Goal: Task Accomplishment & Management: Use online tool/utility

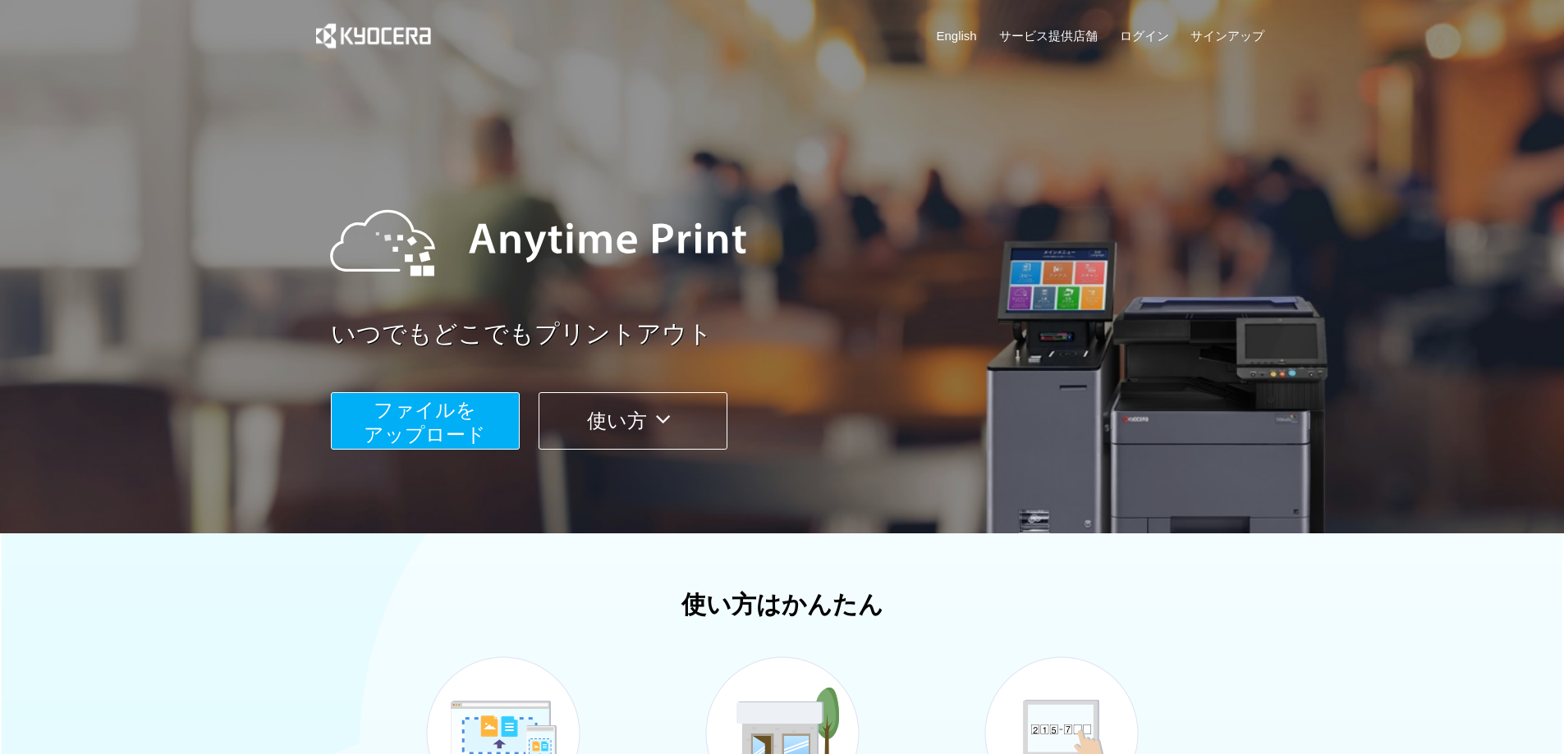
click at [481, 410] on button "ファイルを ​​アップロード" at bounding box center [425, 420] width 189 height 57
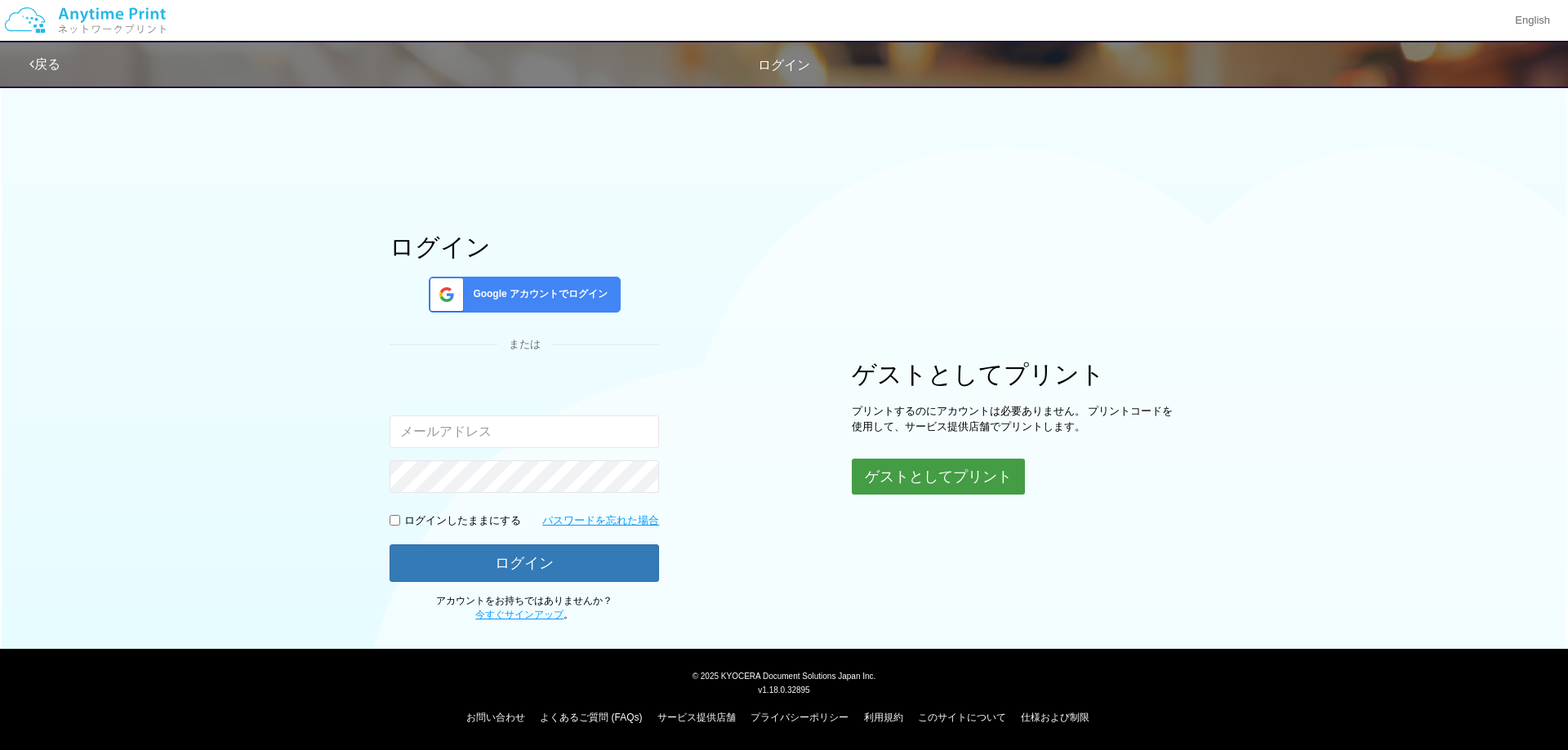
click at [905, 467] on button "ゲストとしてプリント" at bounding box center [938, 476] width 173 height 36
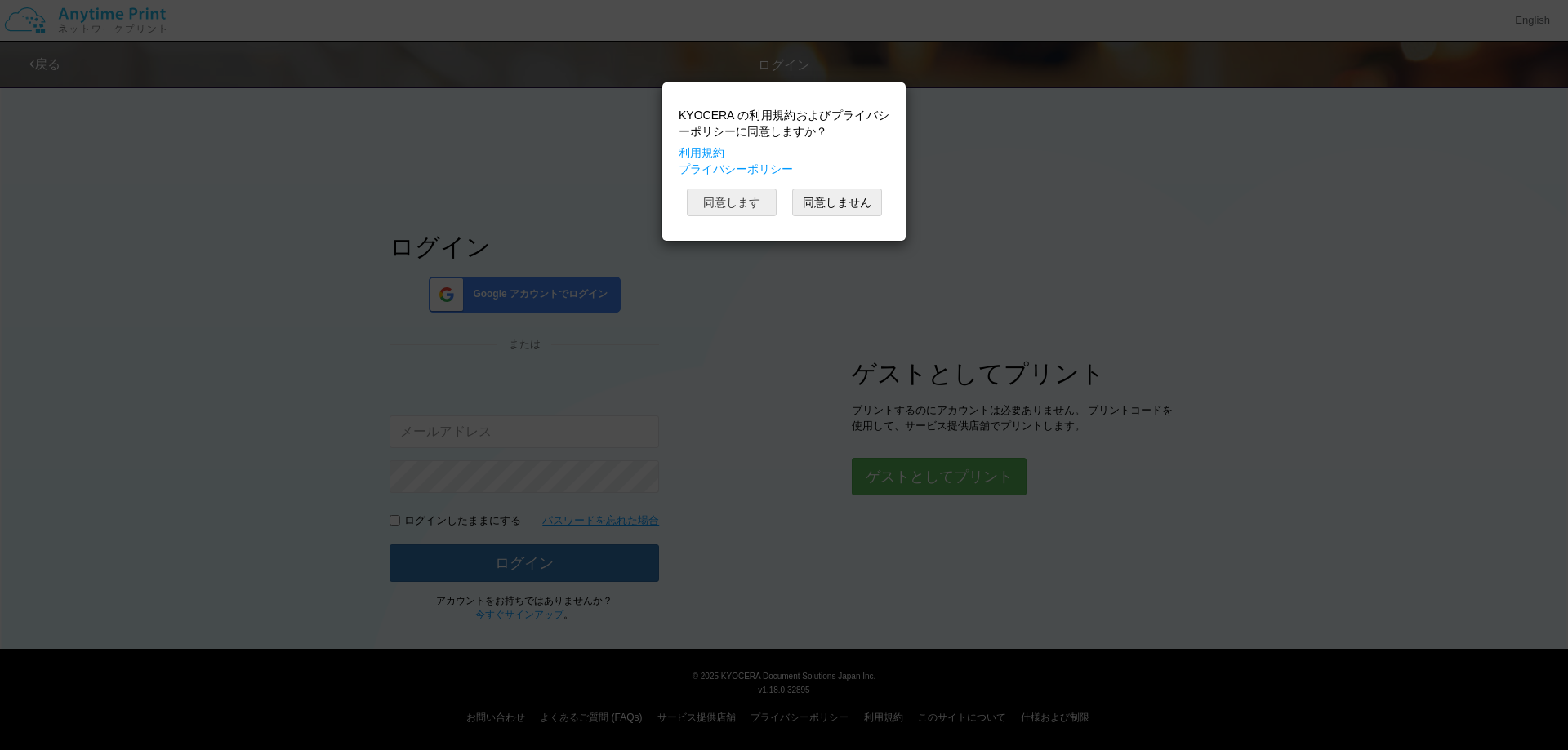
click at [731, 193] on button "同意します" at bounding box center [731, 203] width 90 height 28
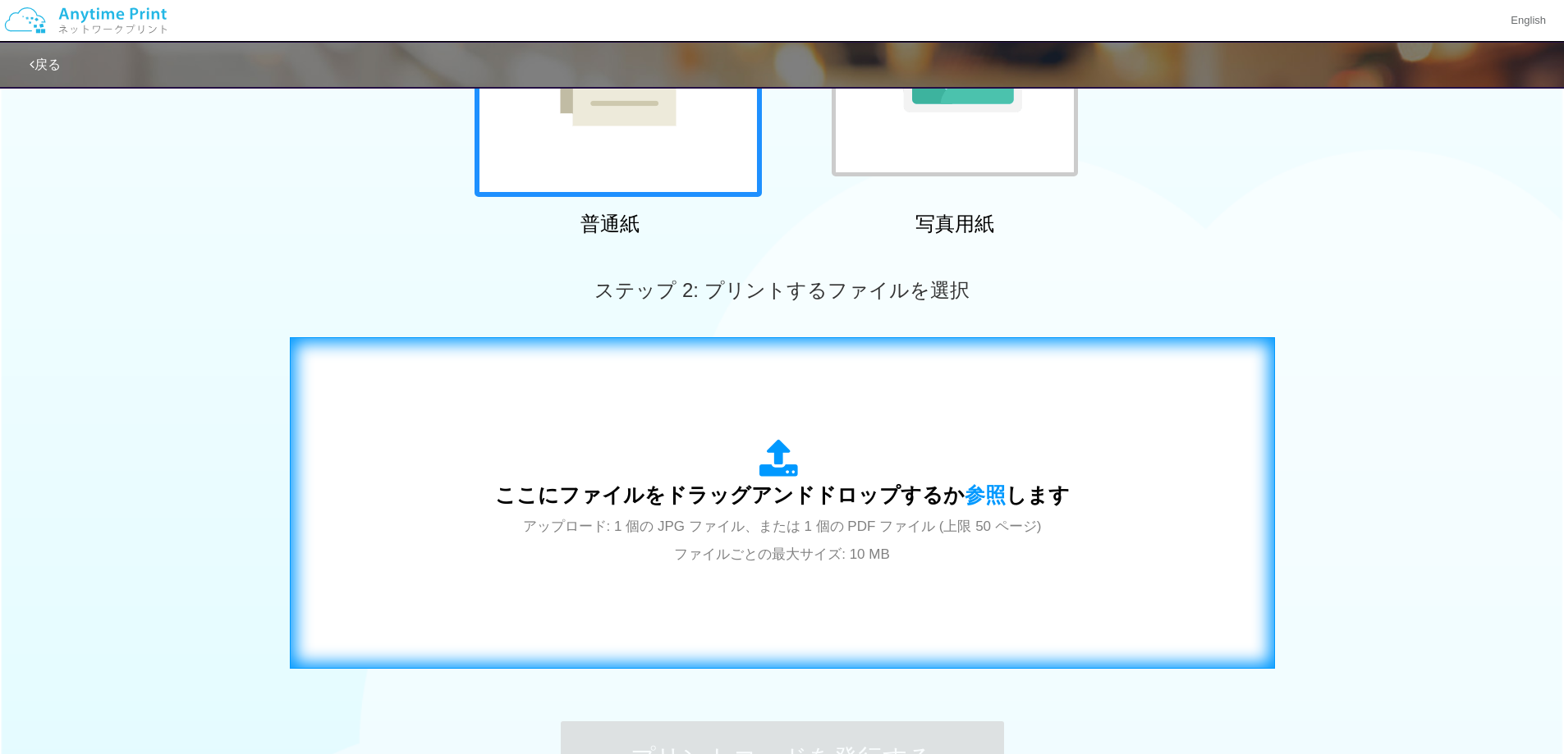
scroll to position [410, 0]
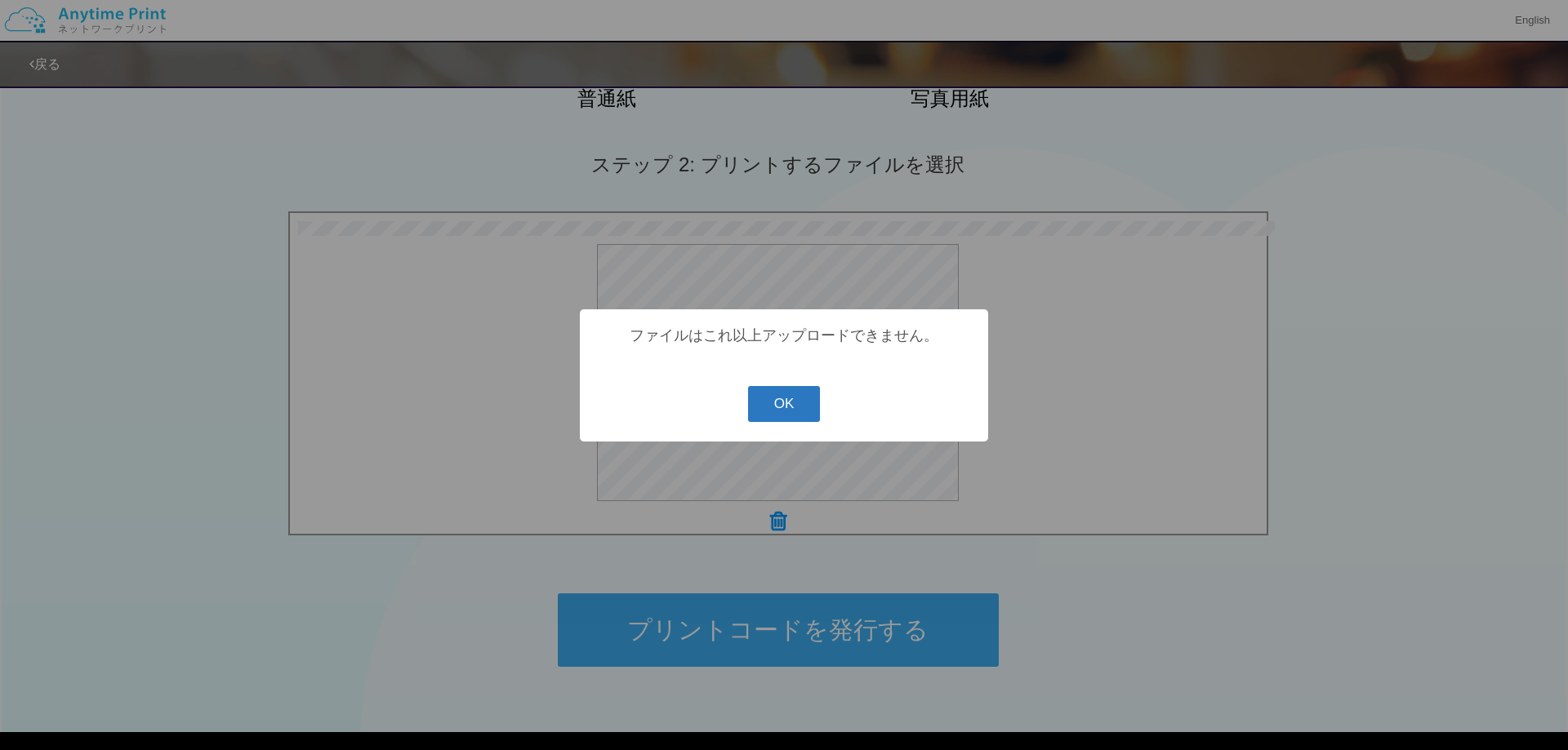
click at [803, 413] on button "OK" at bounding box center [784, 404] width 73 height 36
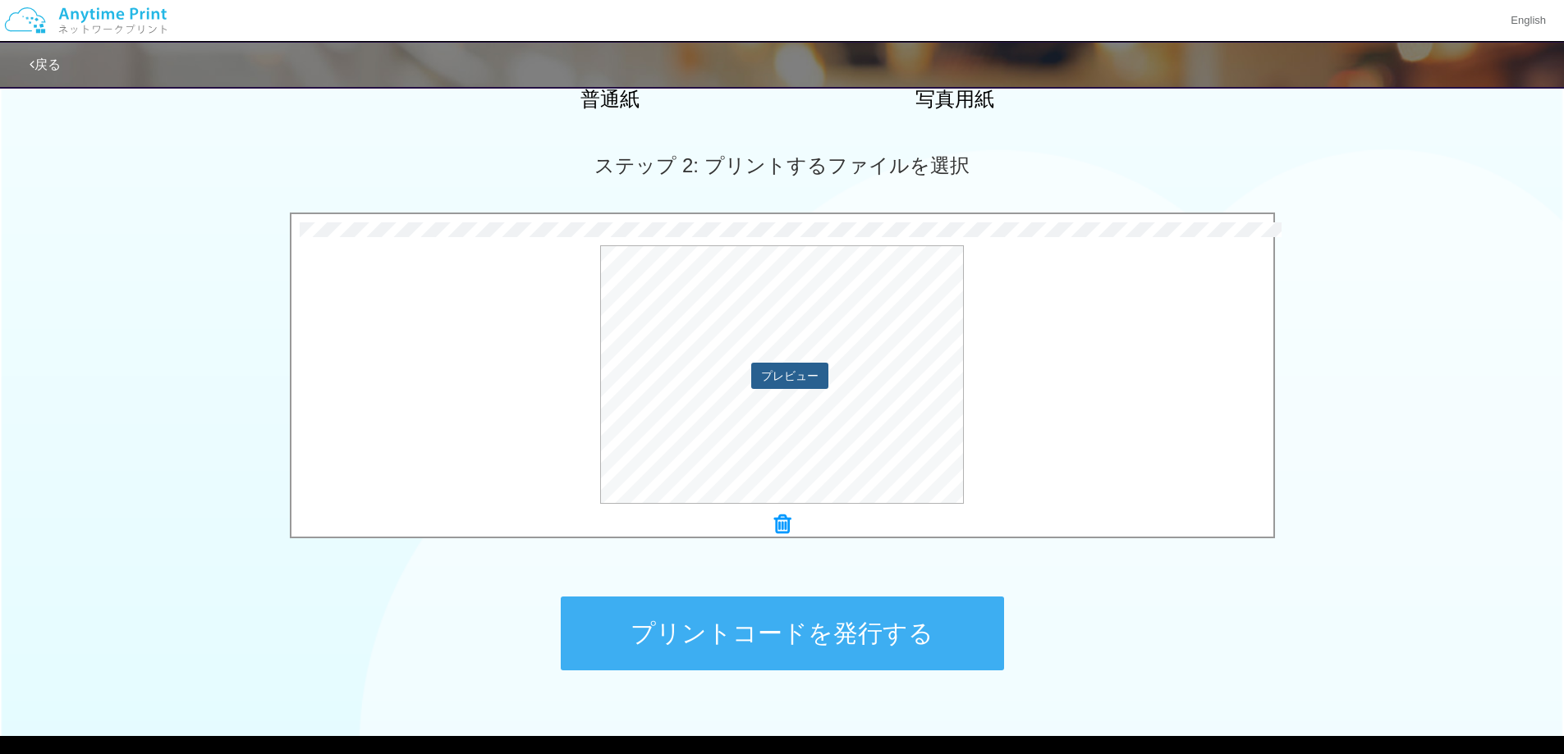
click at [792, 371] on button "プレビュー" at bounding box center [789, 376] width 77 height 26
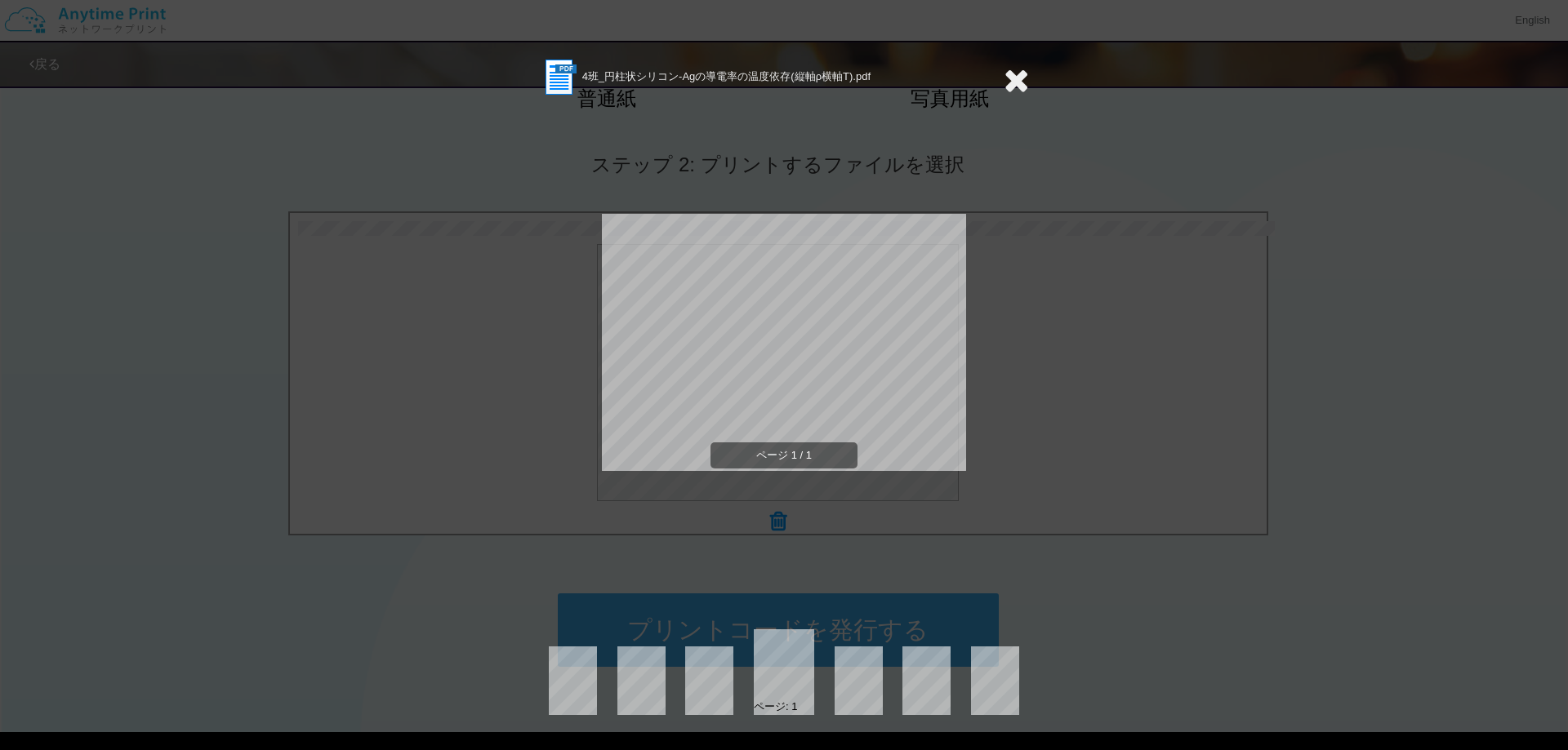
click at [1015, 83] on icon at bounding box center [1016, 80] width 25 height 33
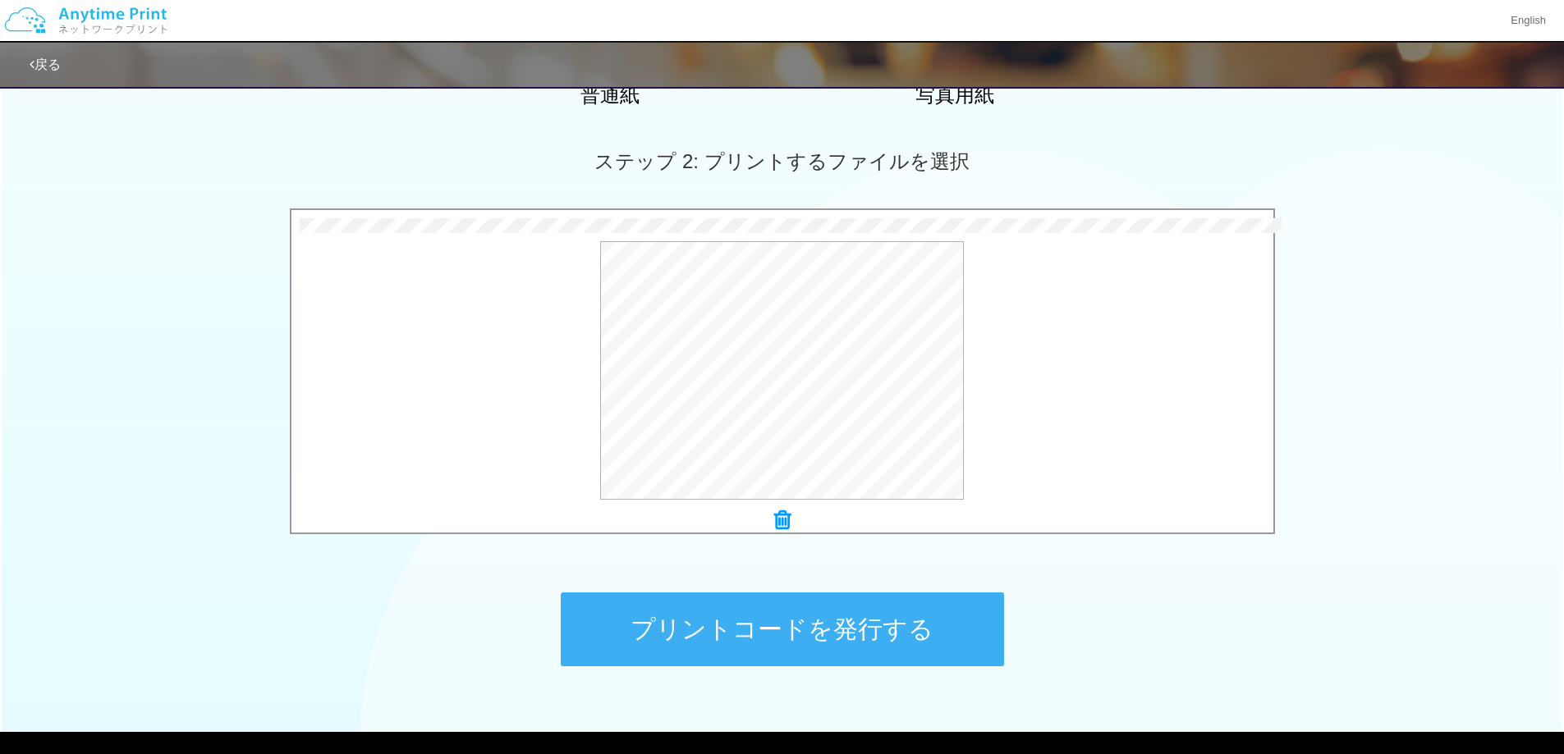
scroll to position [494, 0]
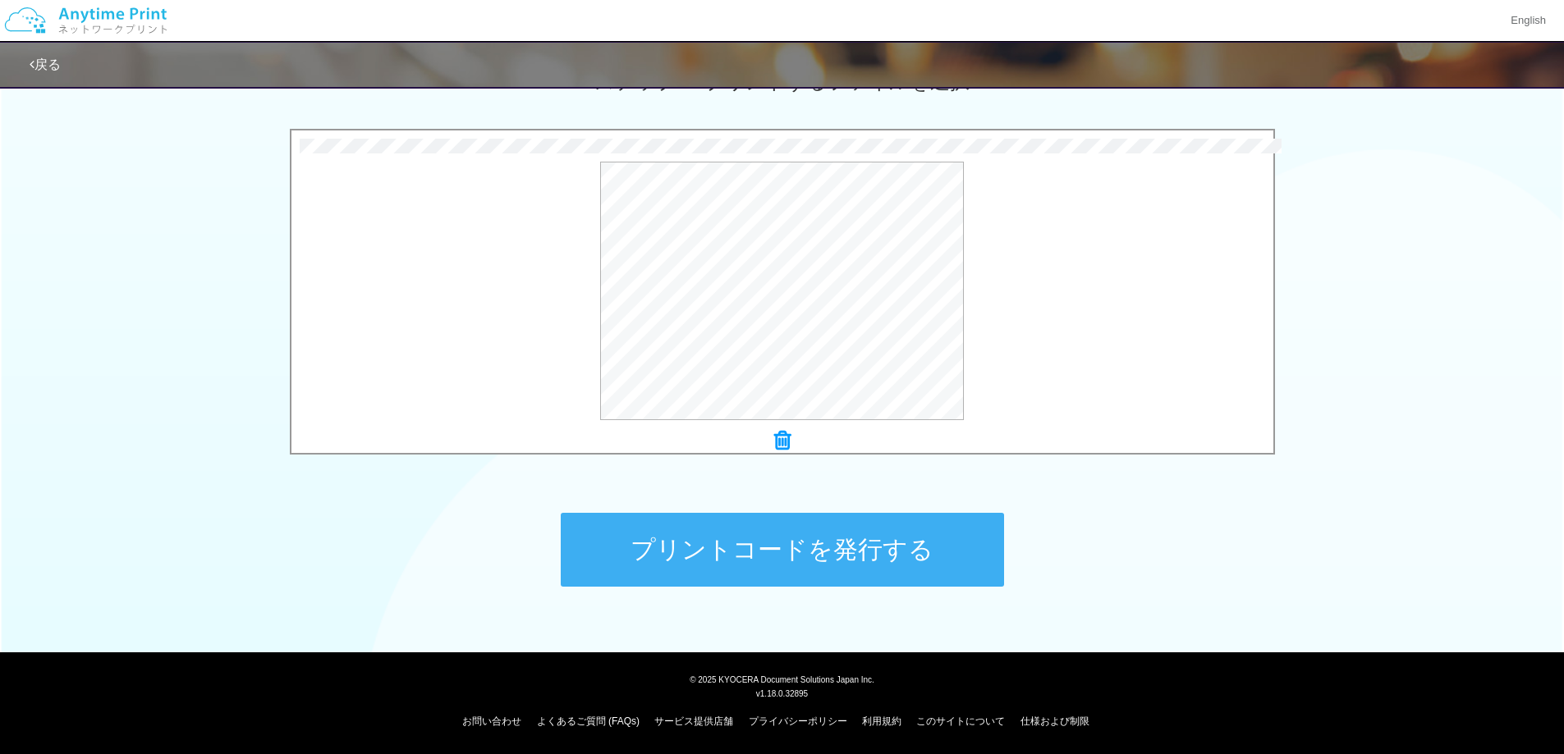
click at [841, 533] on button "プリントコードを発行する" at bounding box center [782, 550] width 443 height 74
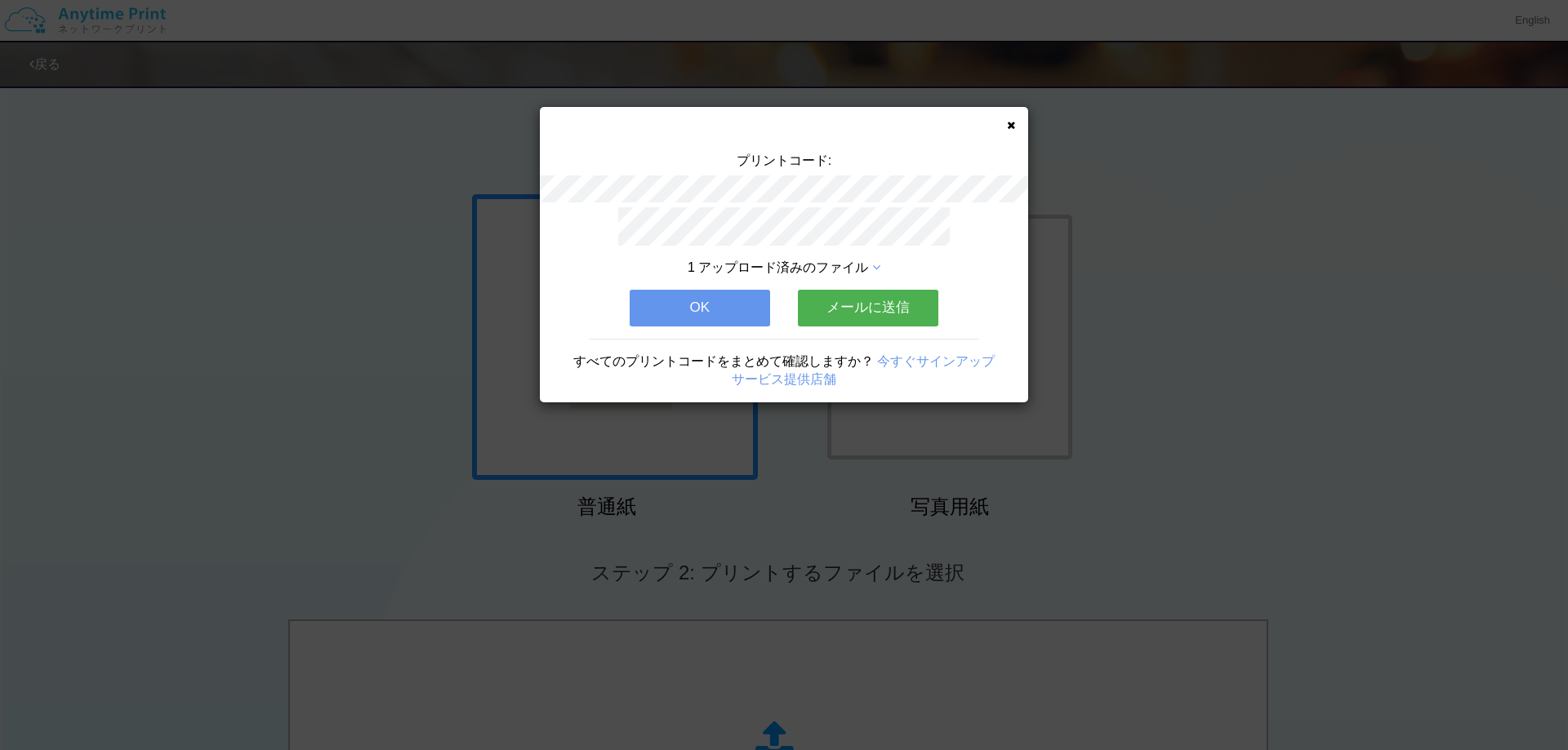
click at [718, 293] on button "OK" at bounding box center [699, 307] width 140 height 36
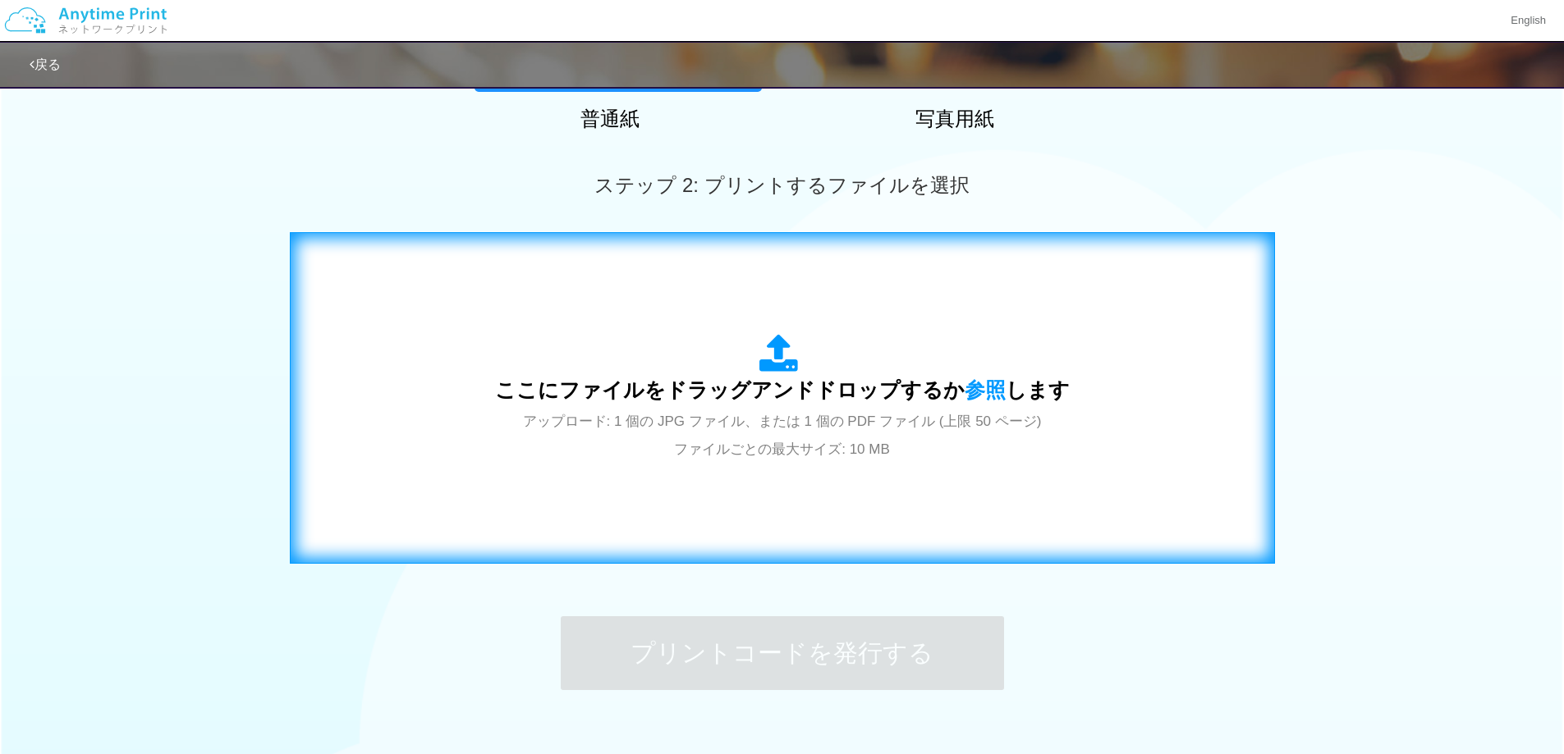
scroll to position [493, 0]
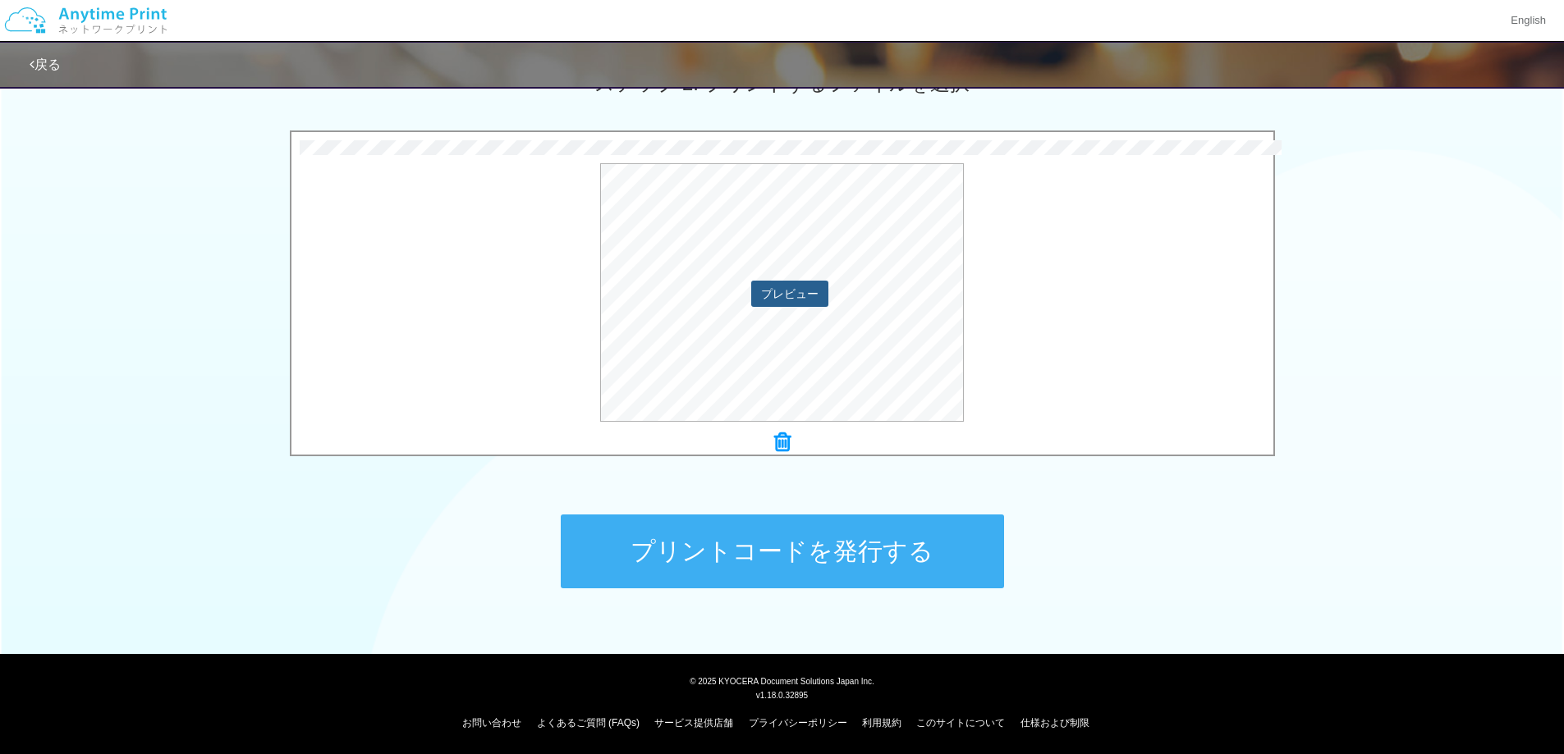
click at [777, 291] on button "プレビュー" at bounding box center [789, 294] width 77 height 26
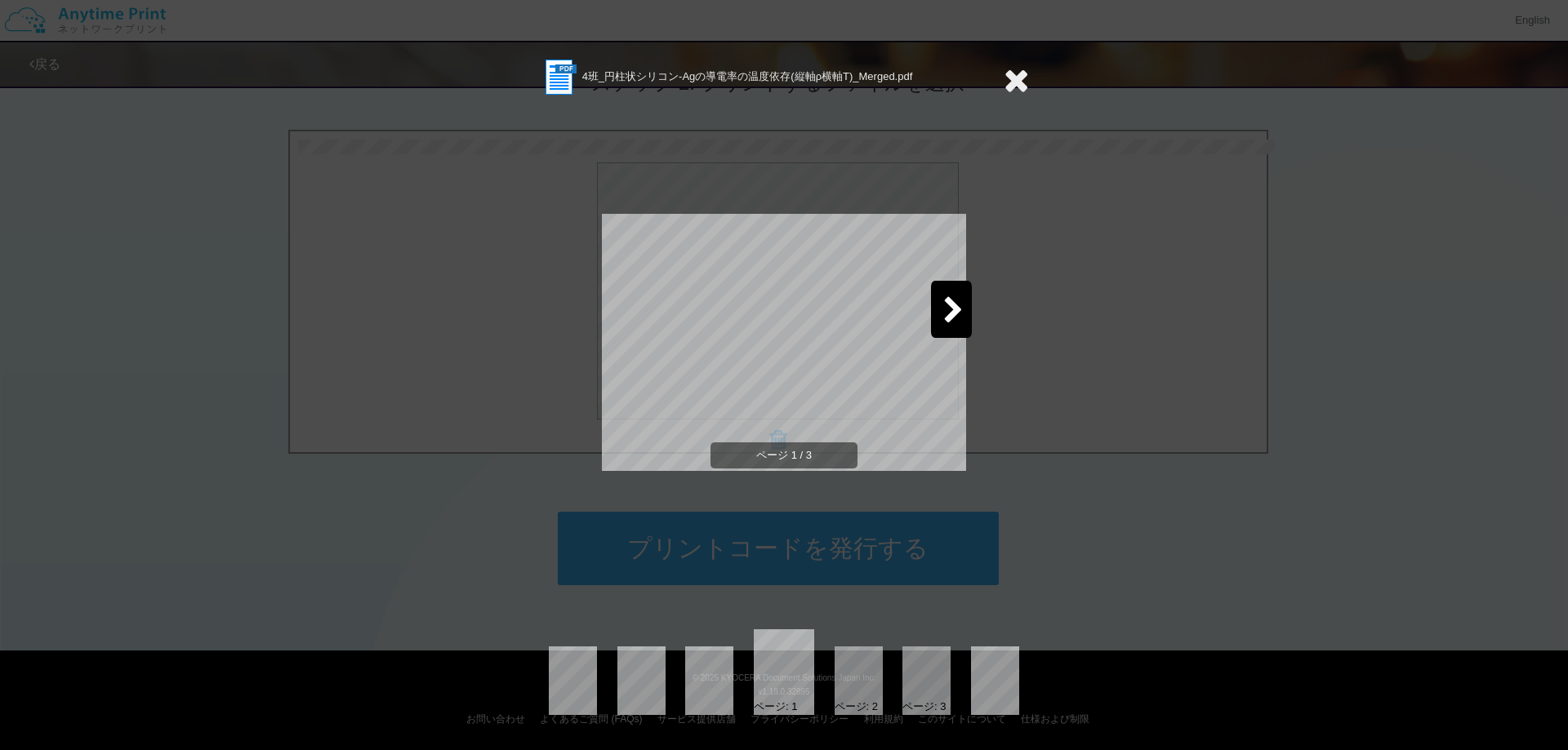
click at [942, 313] on div at bounding box center [951, 308] width 41 height 57
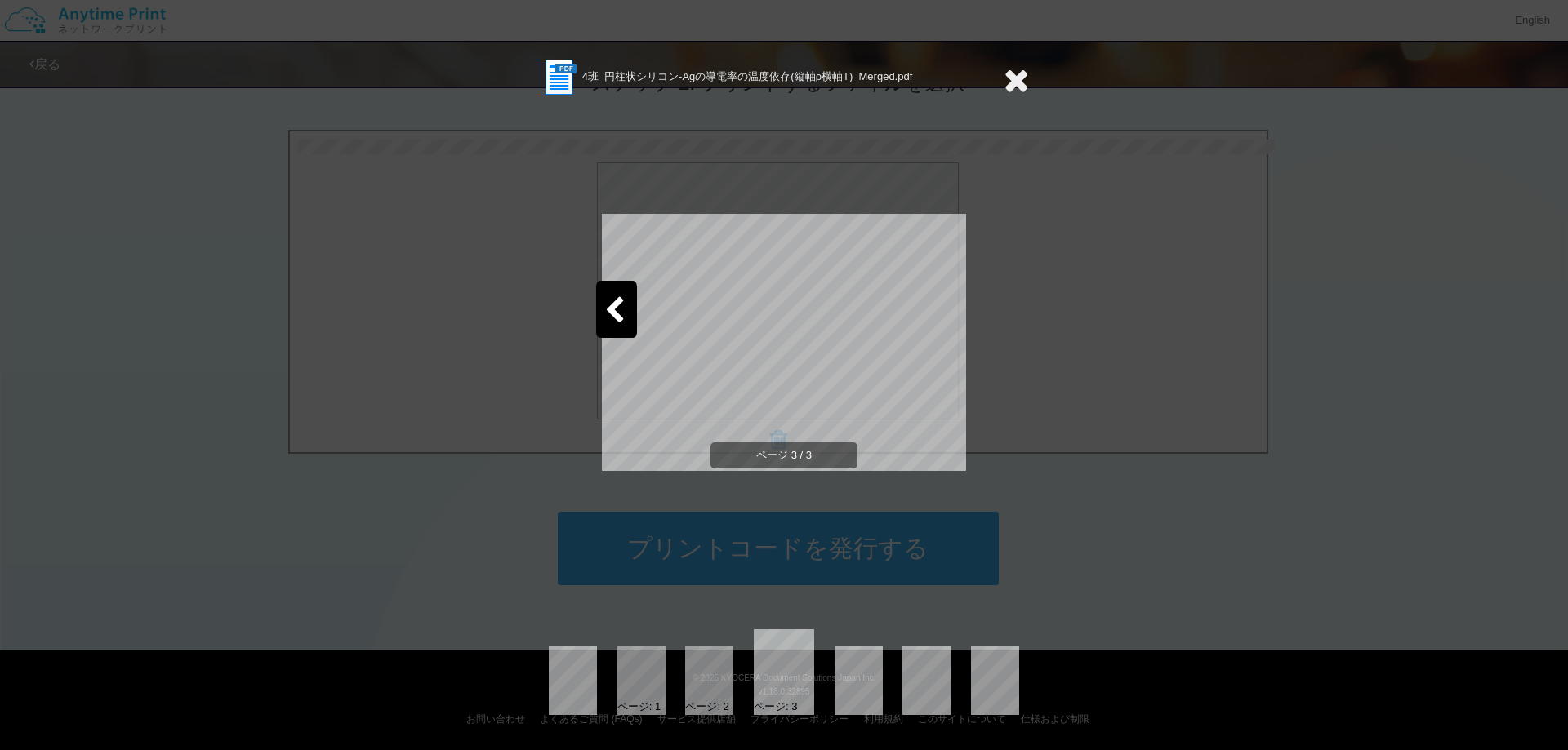
click at [1018, 78] on icon at bounding box center [1016, 80] width 25 height 33
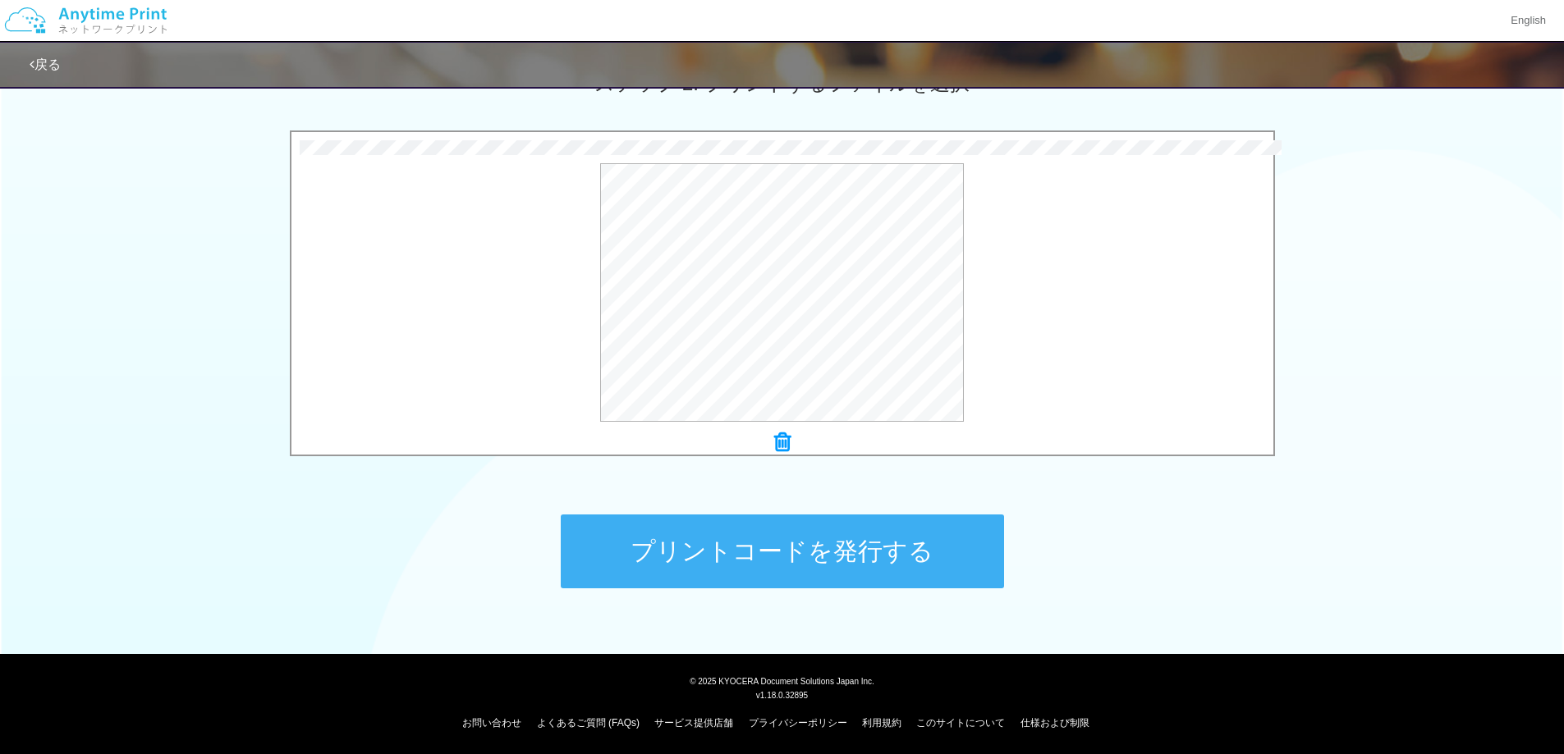
click at [859, 565] on button "プリントコードを発行する" at bounding box center [782, 552] width 443 height 74
